Goal: Information Seeking & Learning: Learn about a topic

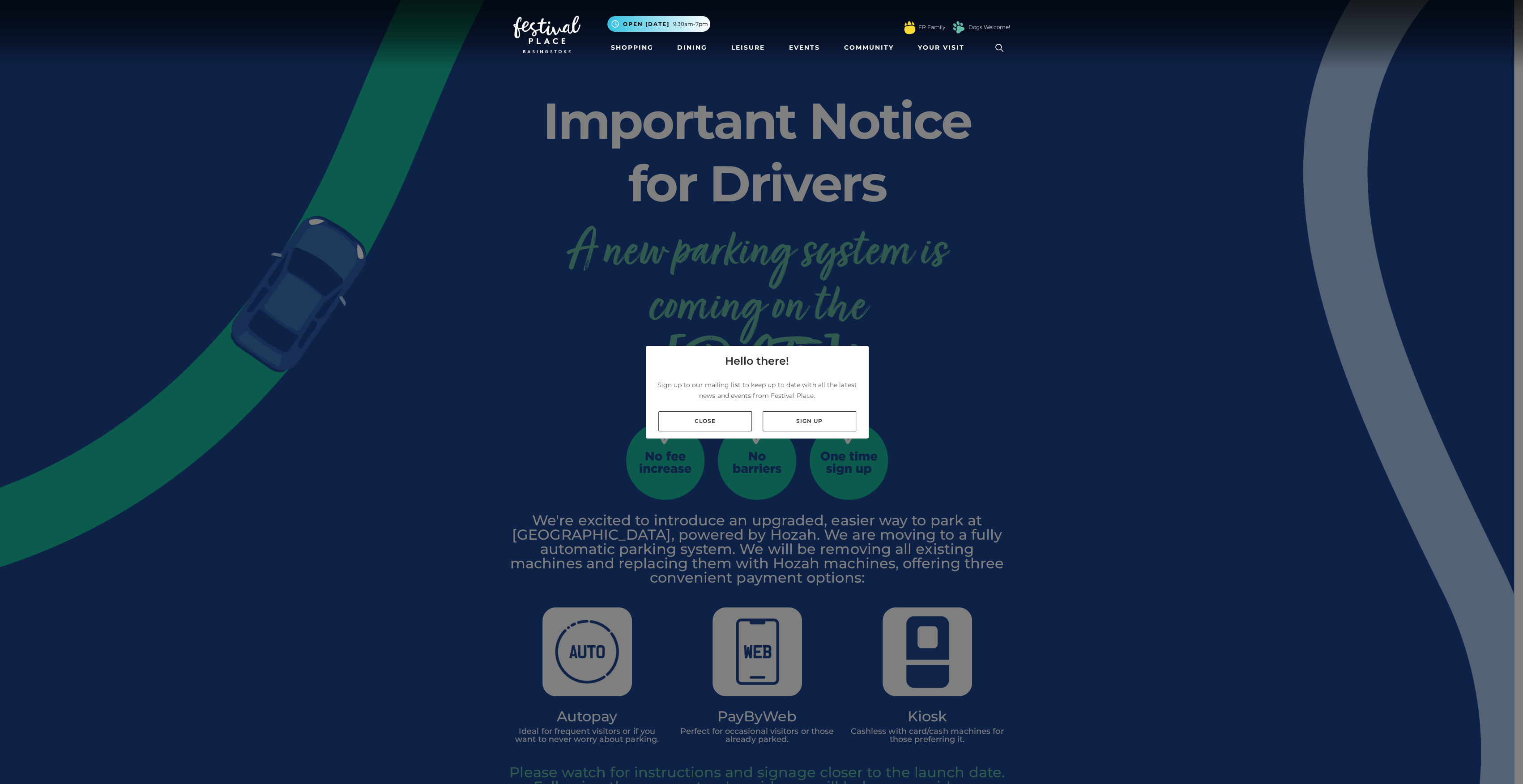
click at [723, 419] on link "Close" at bounding box center [705, 421] width 93 height 20
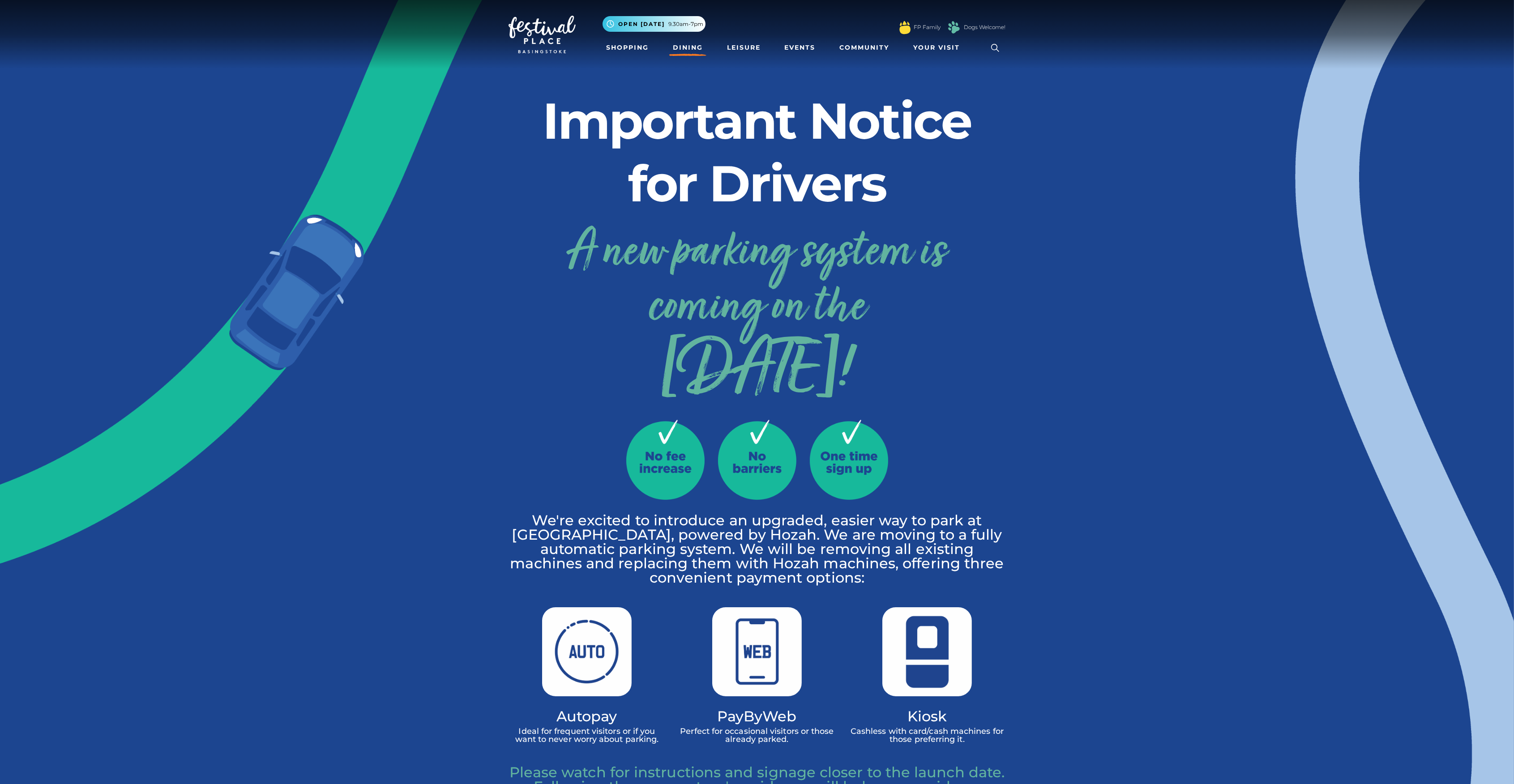
click at [683, 47] on link "Dining" at bounding box center [688, 48] width 37 height 16
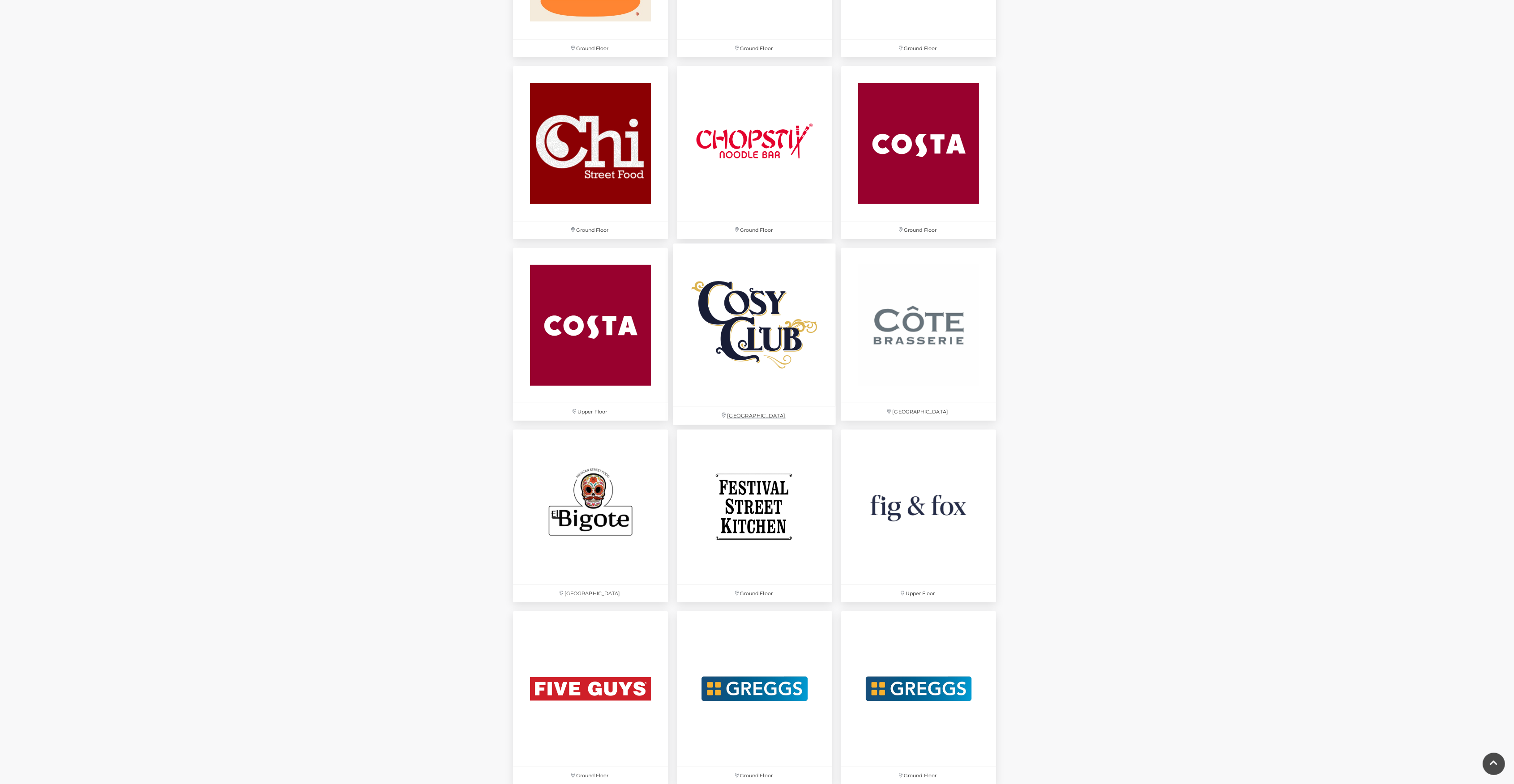
scroll to position [1192, 0]
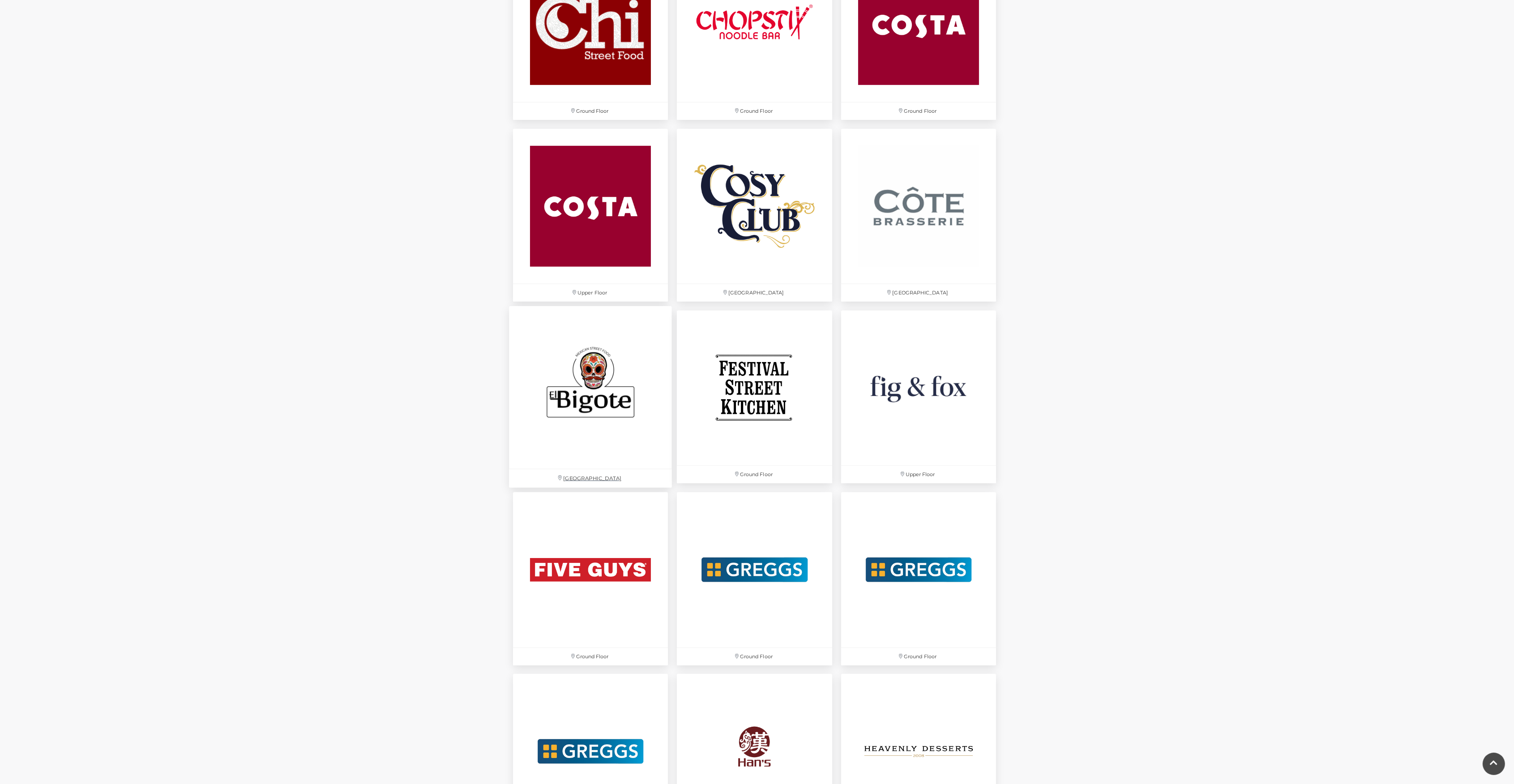
click at [598, 399] on img at bounding box center [591, 387] width 163 height 163
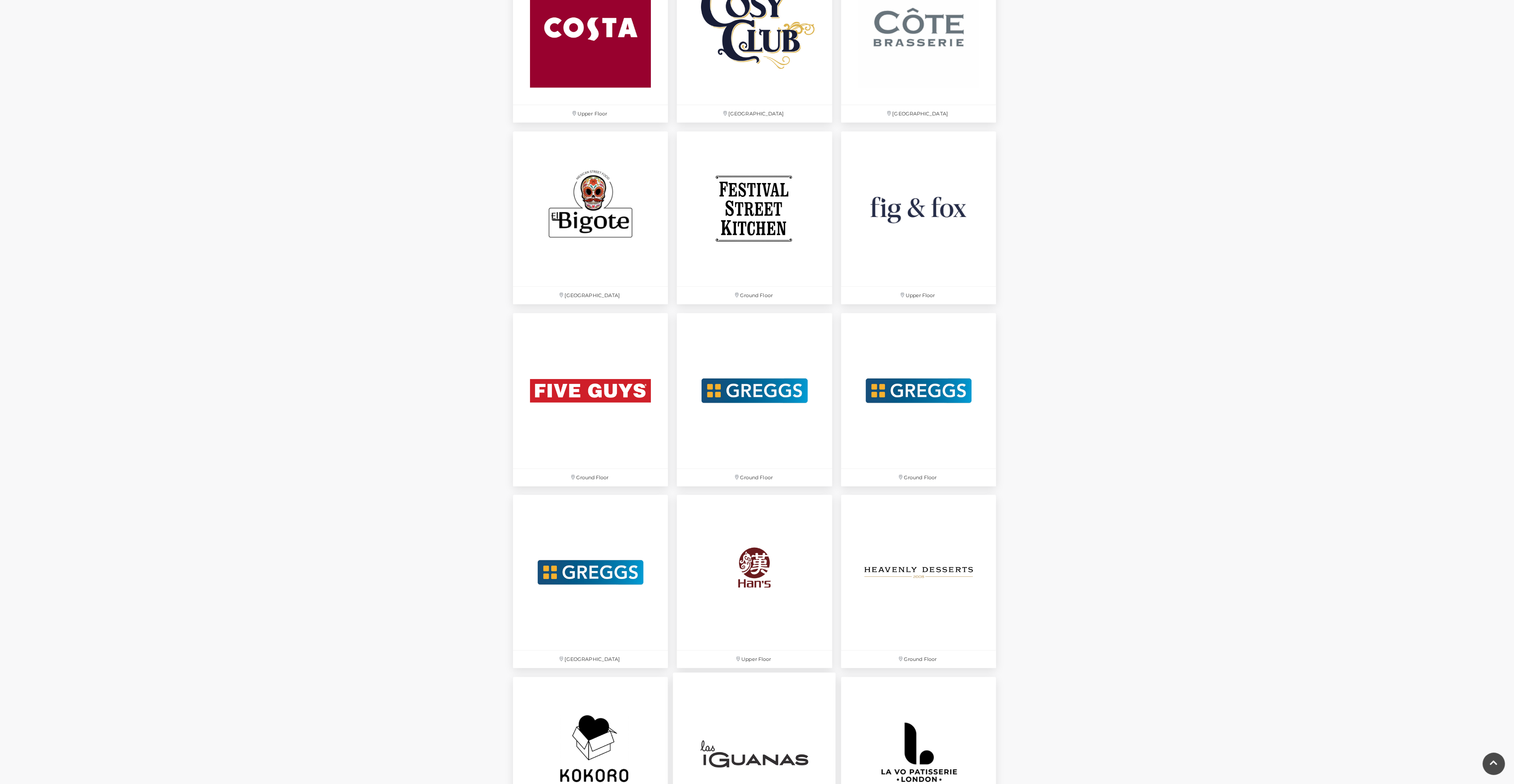
scroll to position [1253, 0]
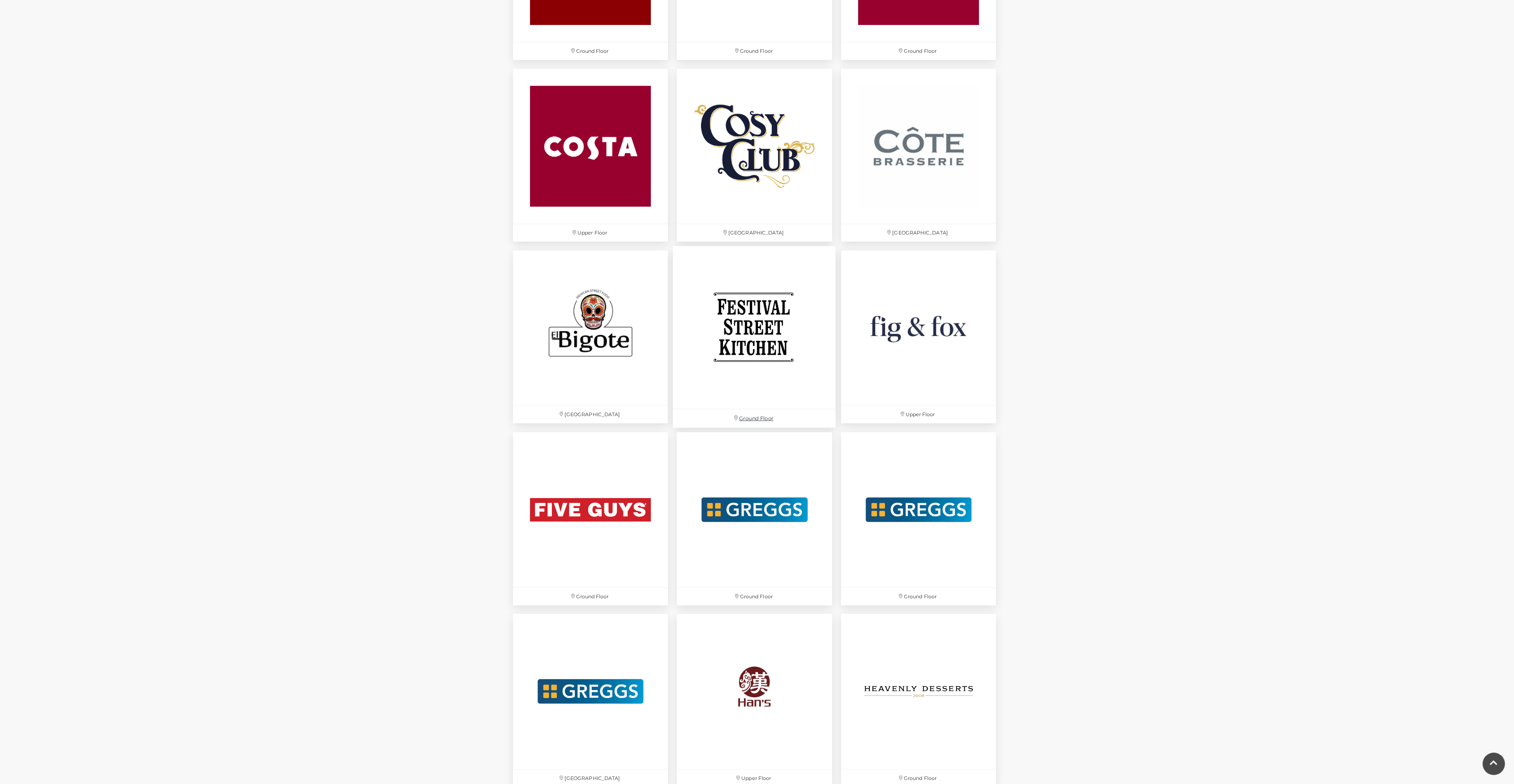
drag, startPoint x: 766, startPoint y: 325, endPoint x: 763, endPoint y: 329, distance: 5.0
click at [765, 326] on img at bounding box center [754, 327] width 163 height 163
click at [609, 342] on img at bounding box center [591, 327] width 163 height 163
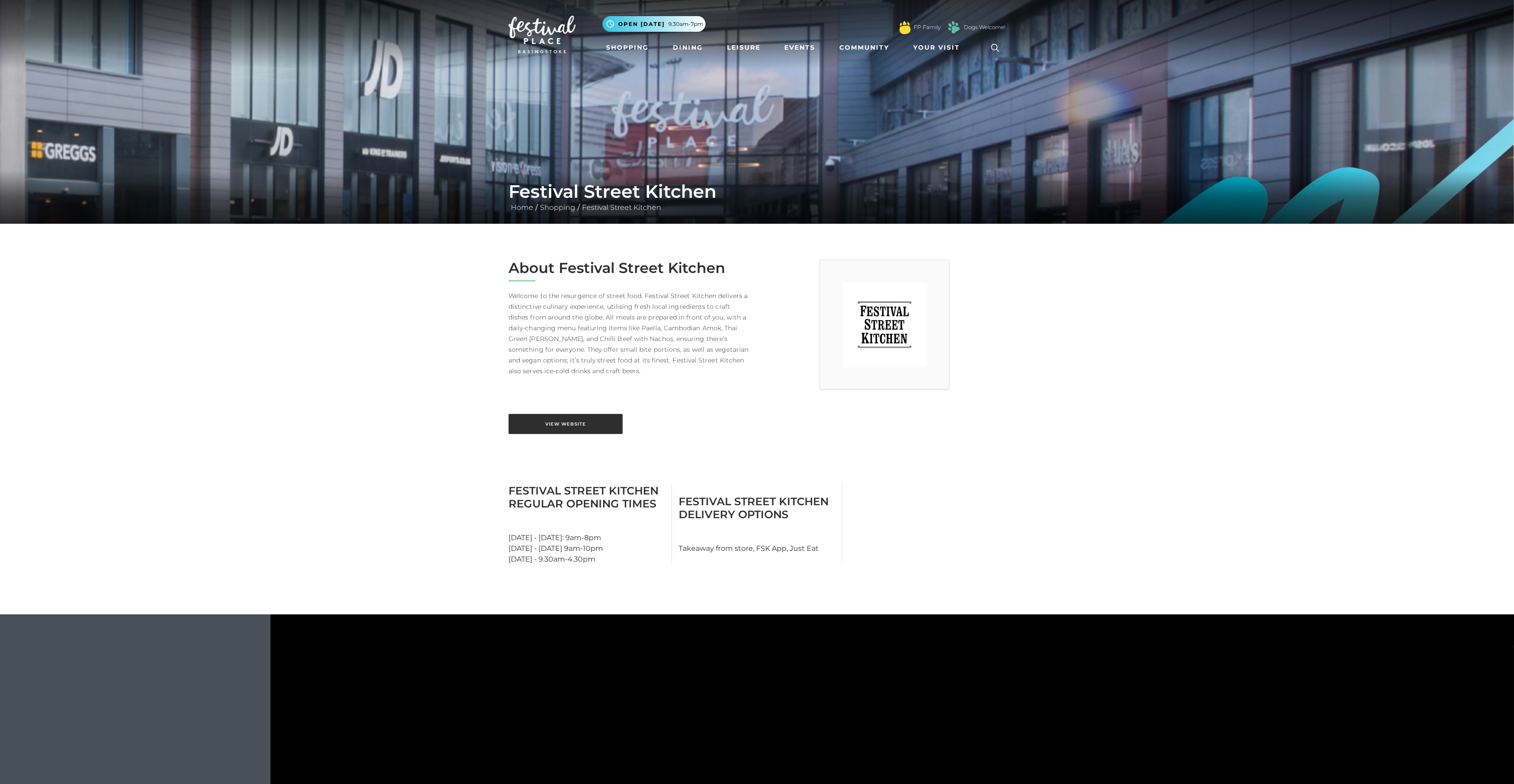
click at [598, 418] on link "View Website" at bounding box center [565, 424] width 114 height 20
